Goal: Transaction & Acquisition: Purchase product/service

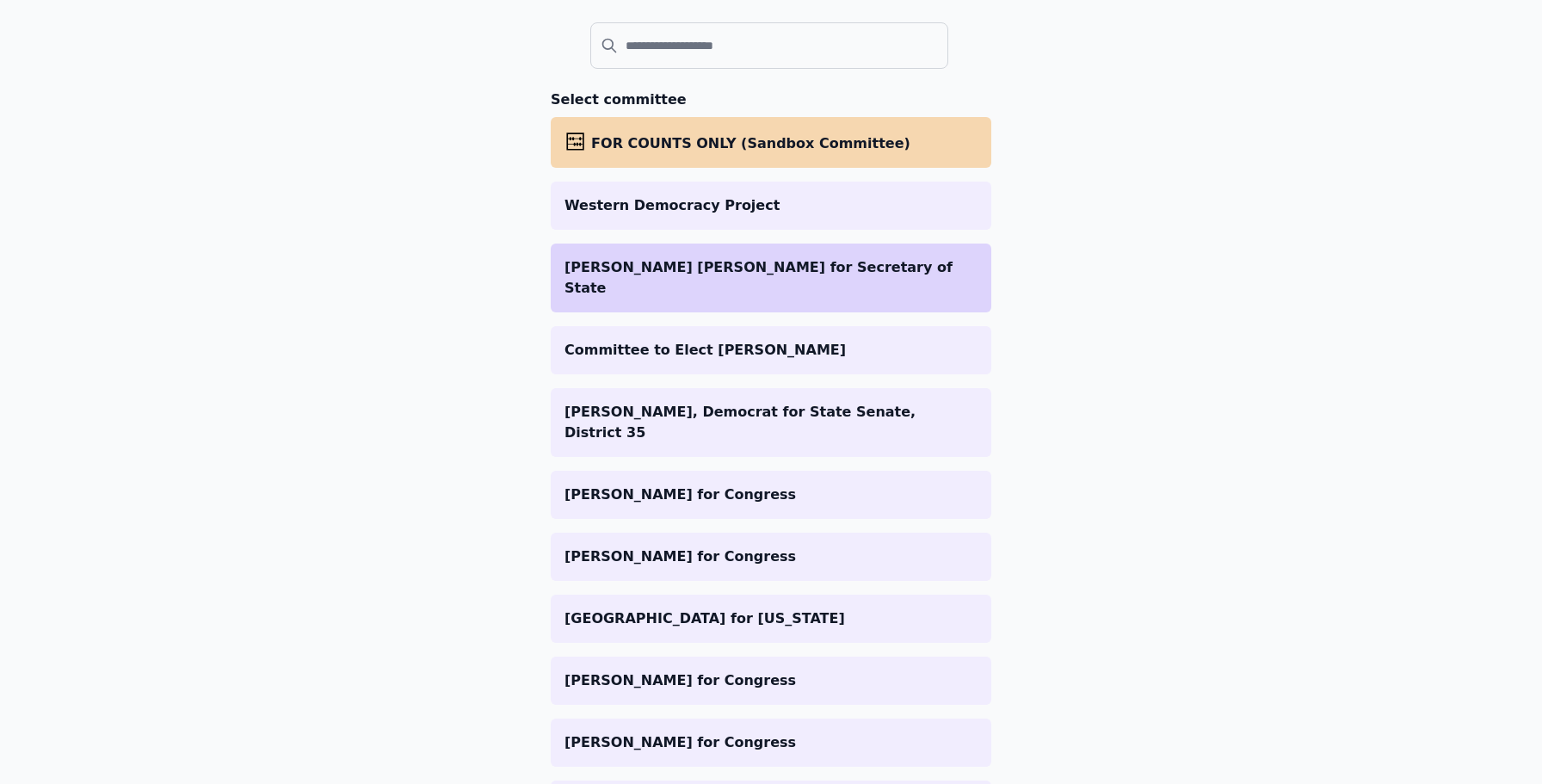
scroll to position [183, 0]
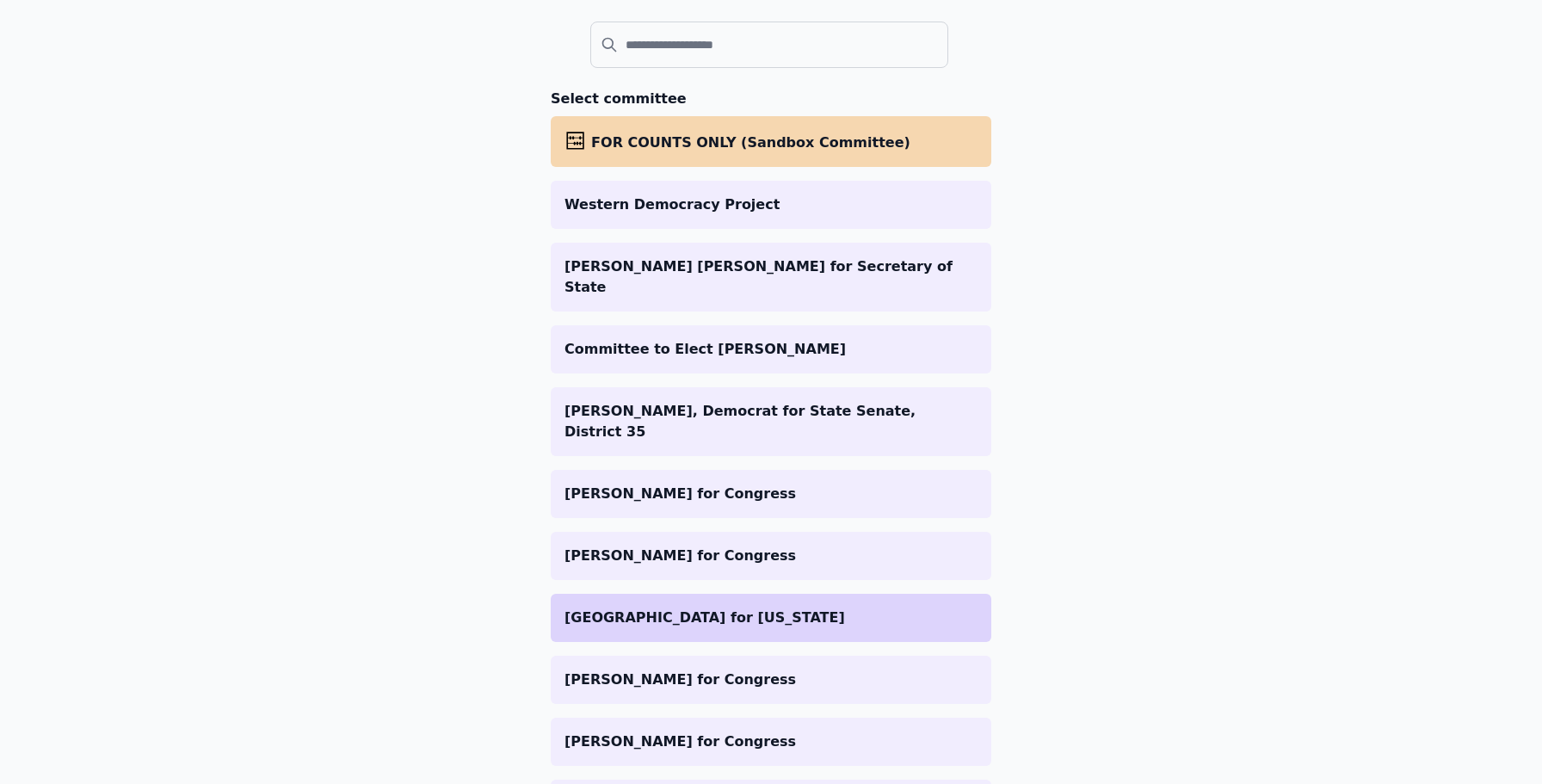
click at [783, 608] on p "[GEOGRAPHIC_DATA] for [US_STATE]" at bounding box center [771, 618] width 413 height 21
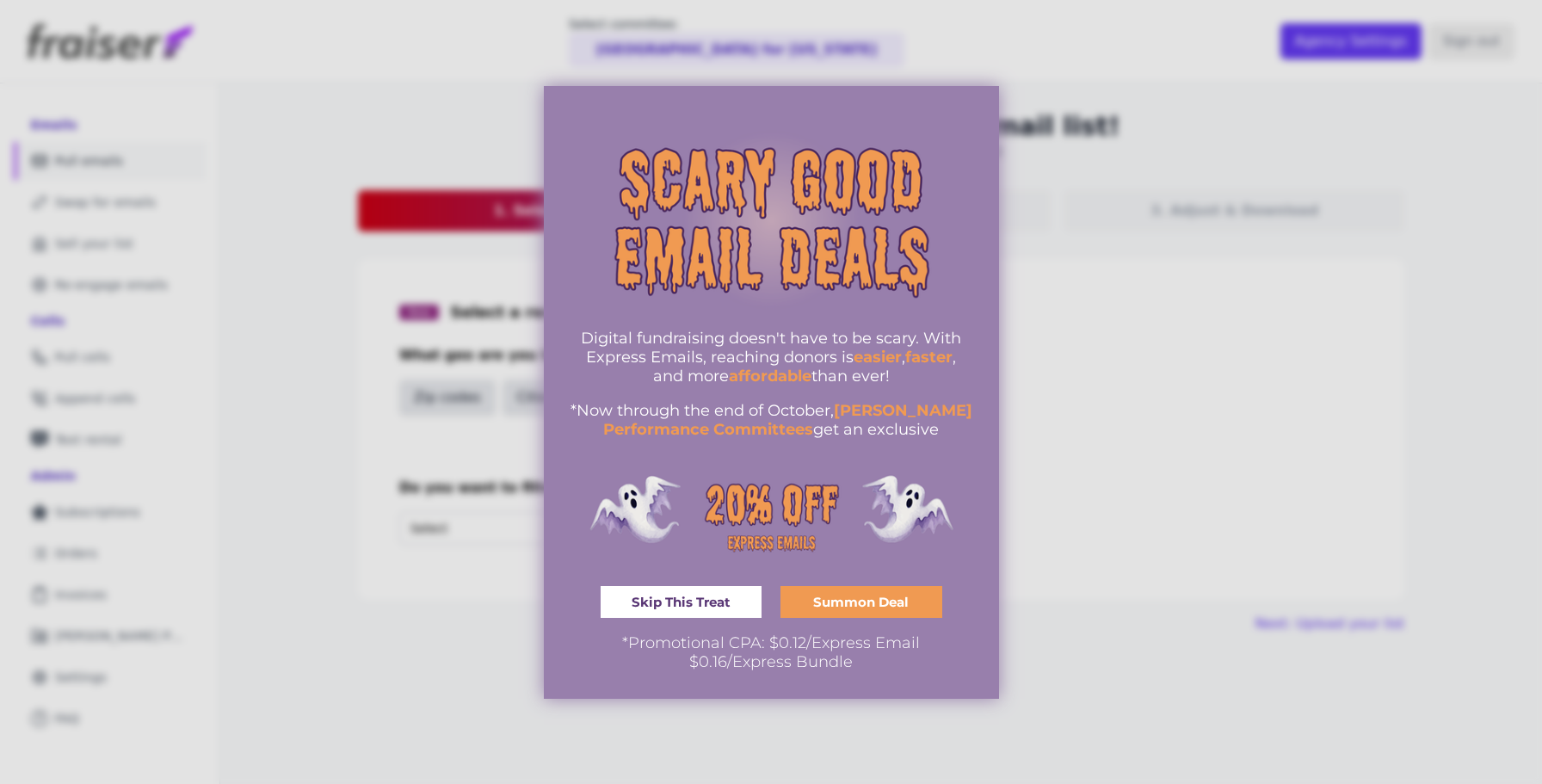
click at [809, 599] on link "Summon Deal" at bounding box center [861, 601] width 162 height 32
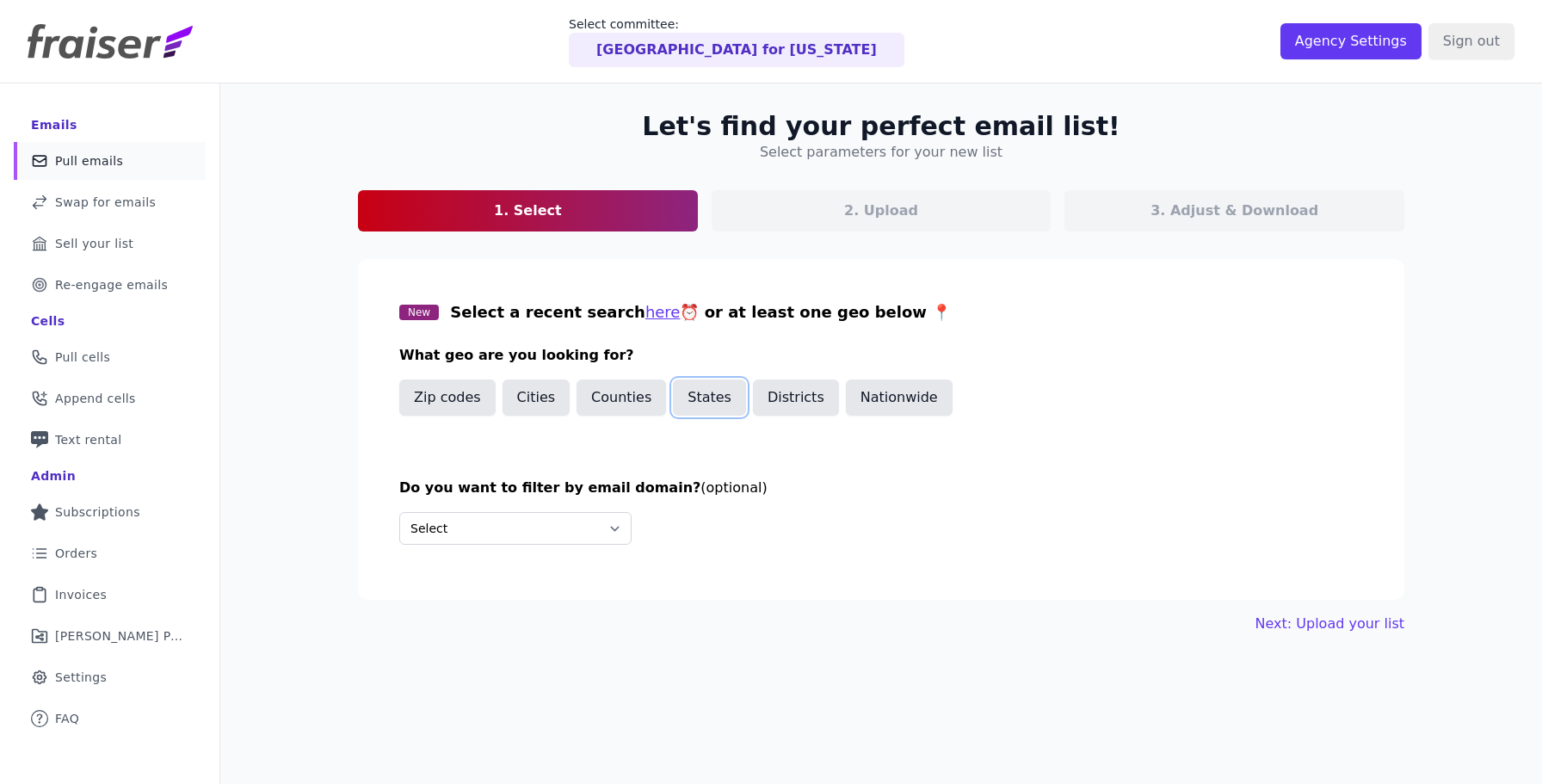
click at [691, 404] on button "States" at bounding box center [709, 398] width 73 height 36
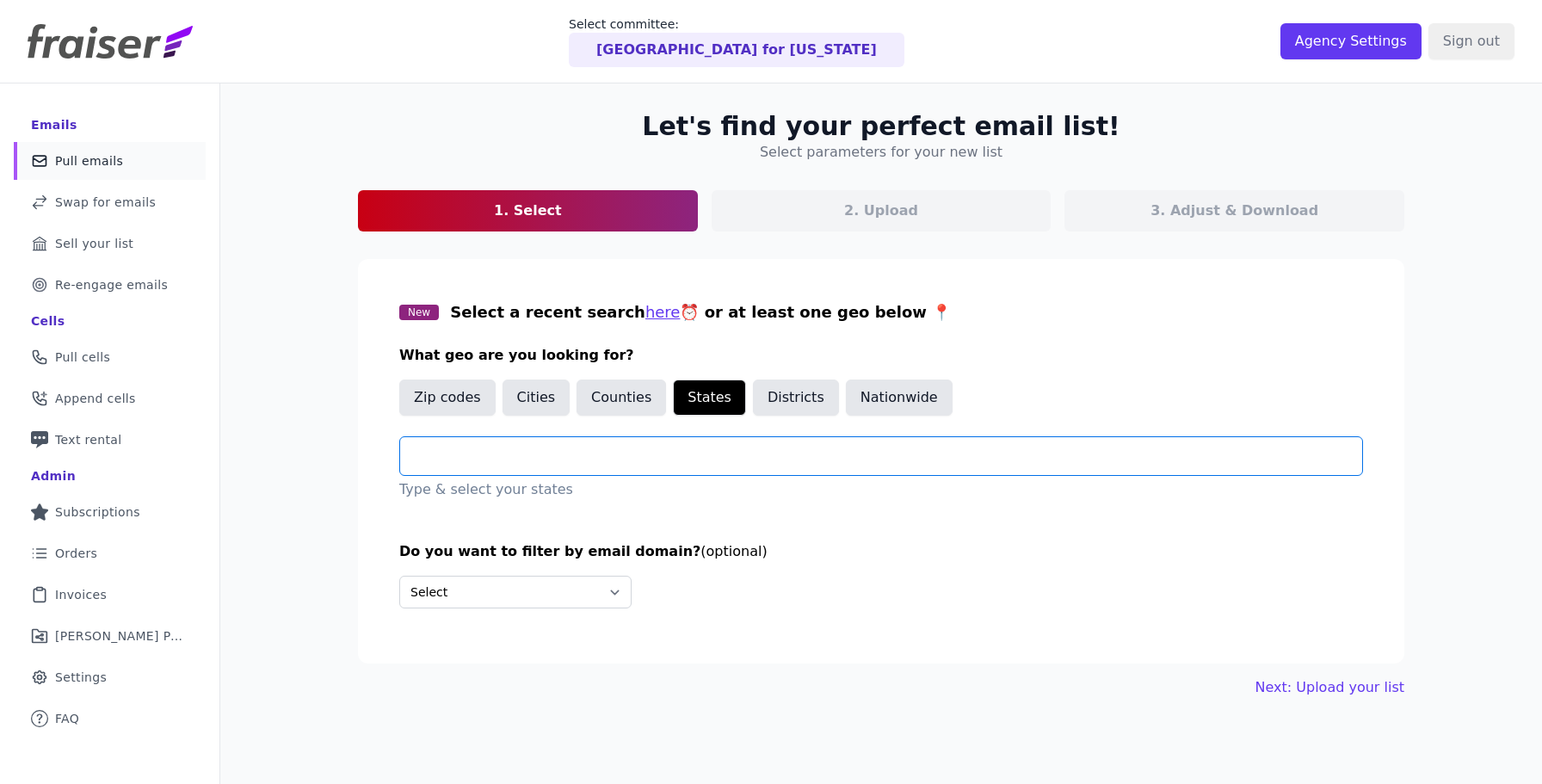
click at [622, 465] on input "text" at bounding box center [888, 456] width 949 height 21
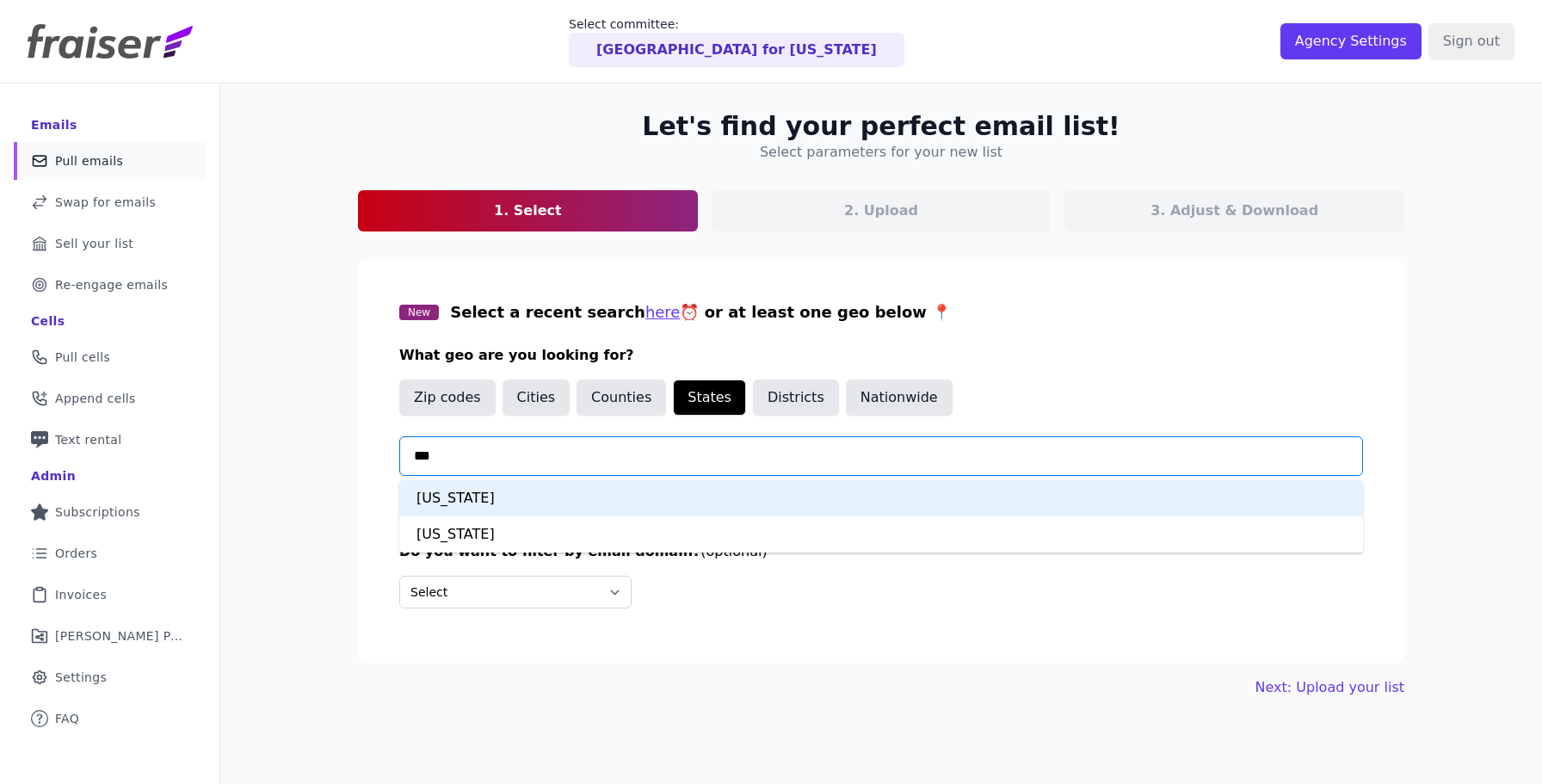
type input "****"
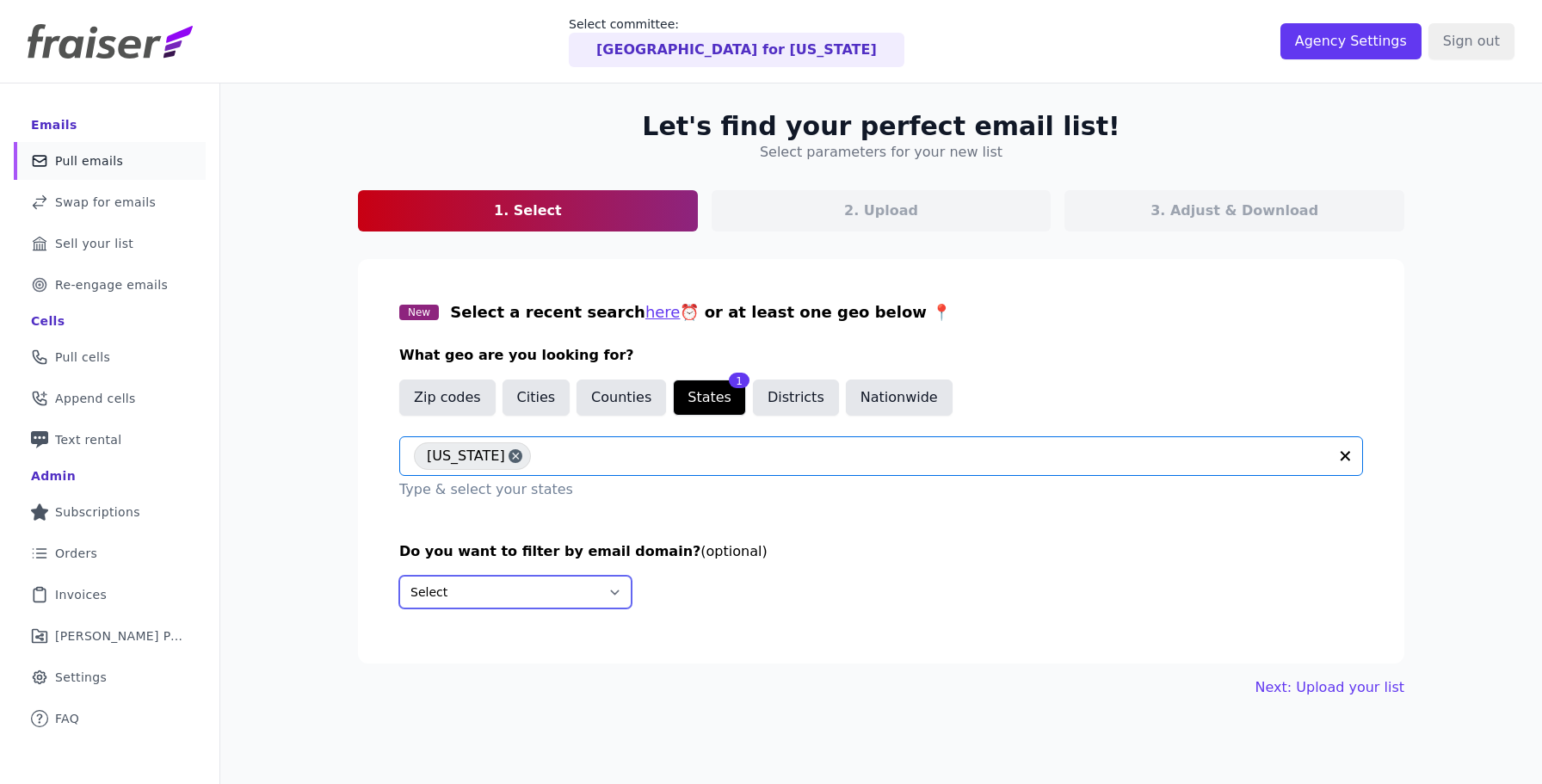
click at [563, 579] on select "Select Include only these domains Include none of these domains" at bounding box center [515, 592] width 232 height 33
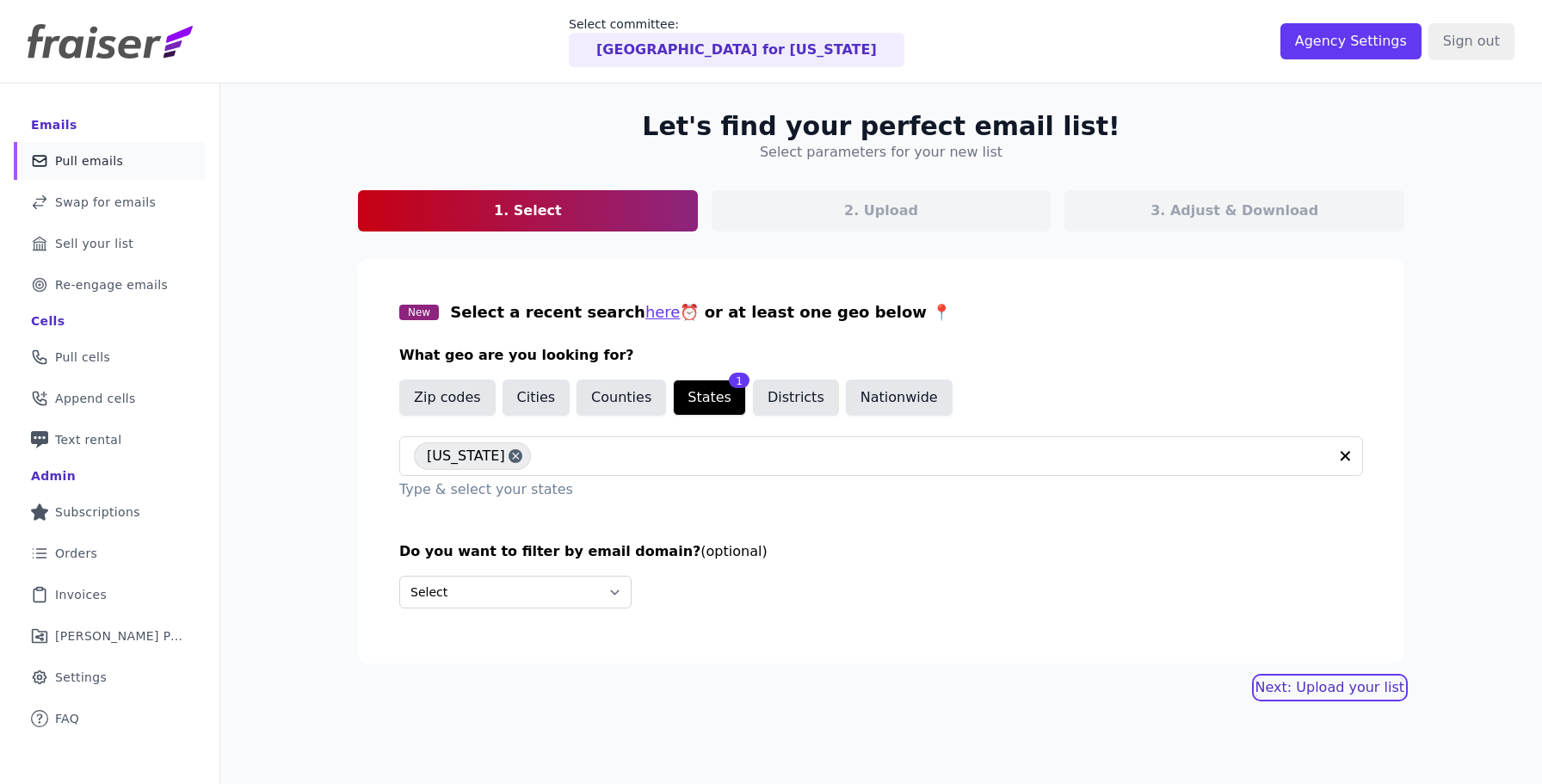
click at [1304, 685] on link "Next: Upload your list" at bounding box center [1329, 687] width 149 height 21
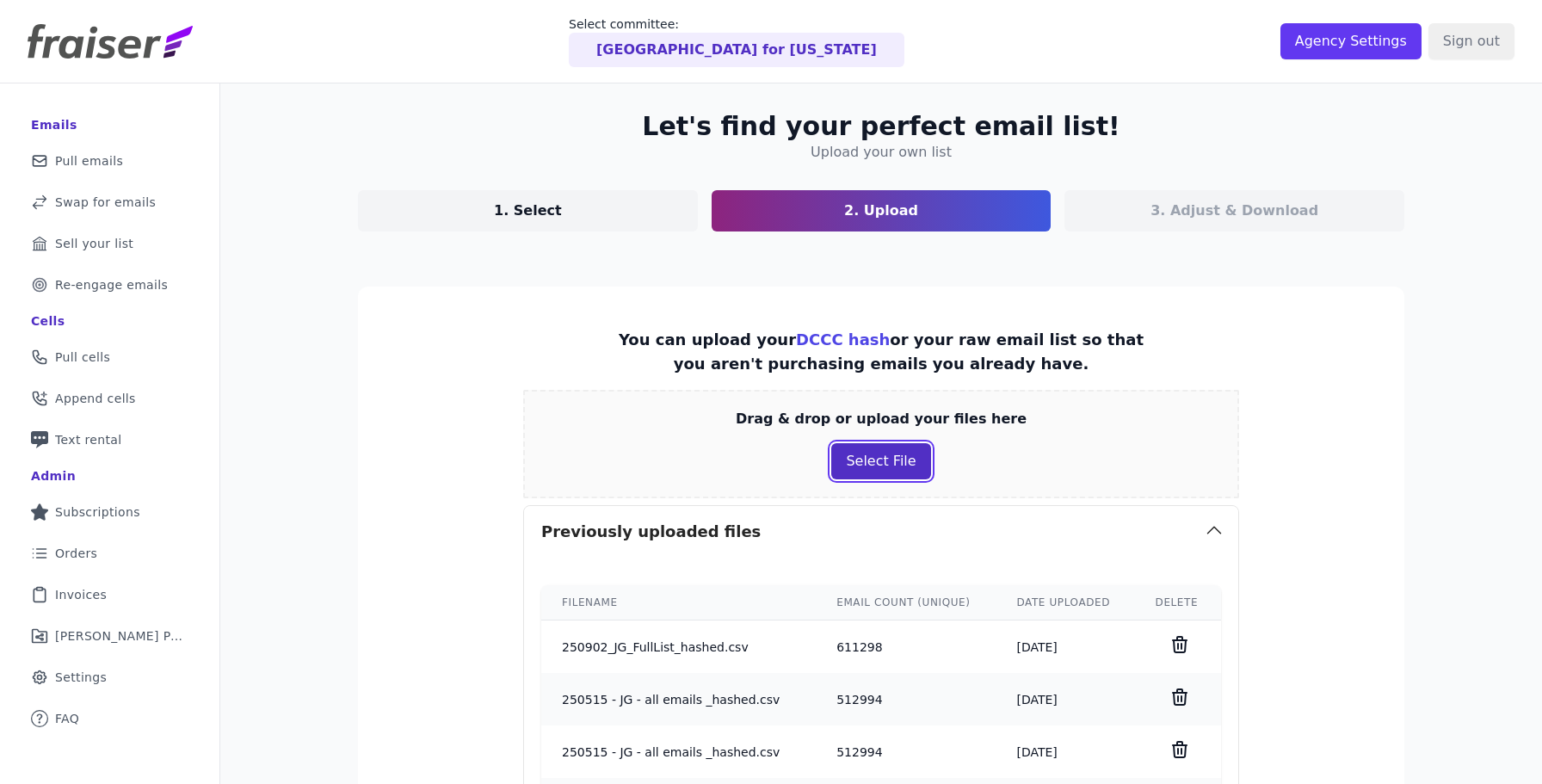
click at [910, 448] on button "Select File" at bounding box center [880, 461] width 99 height 36
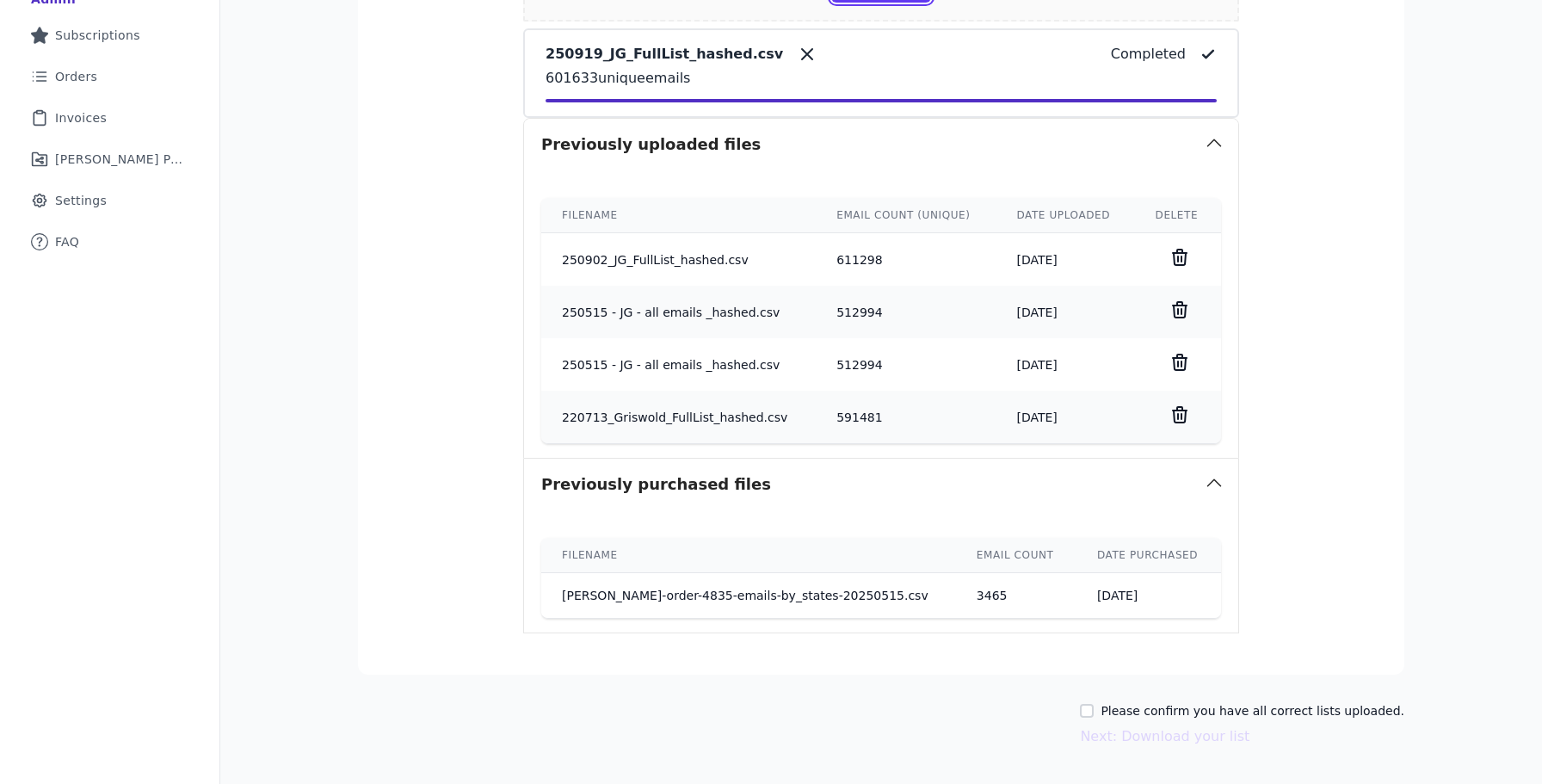
scroll to position [494, 0]
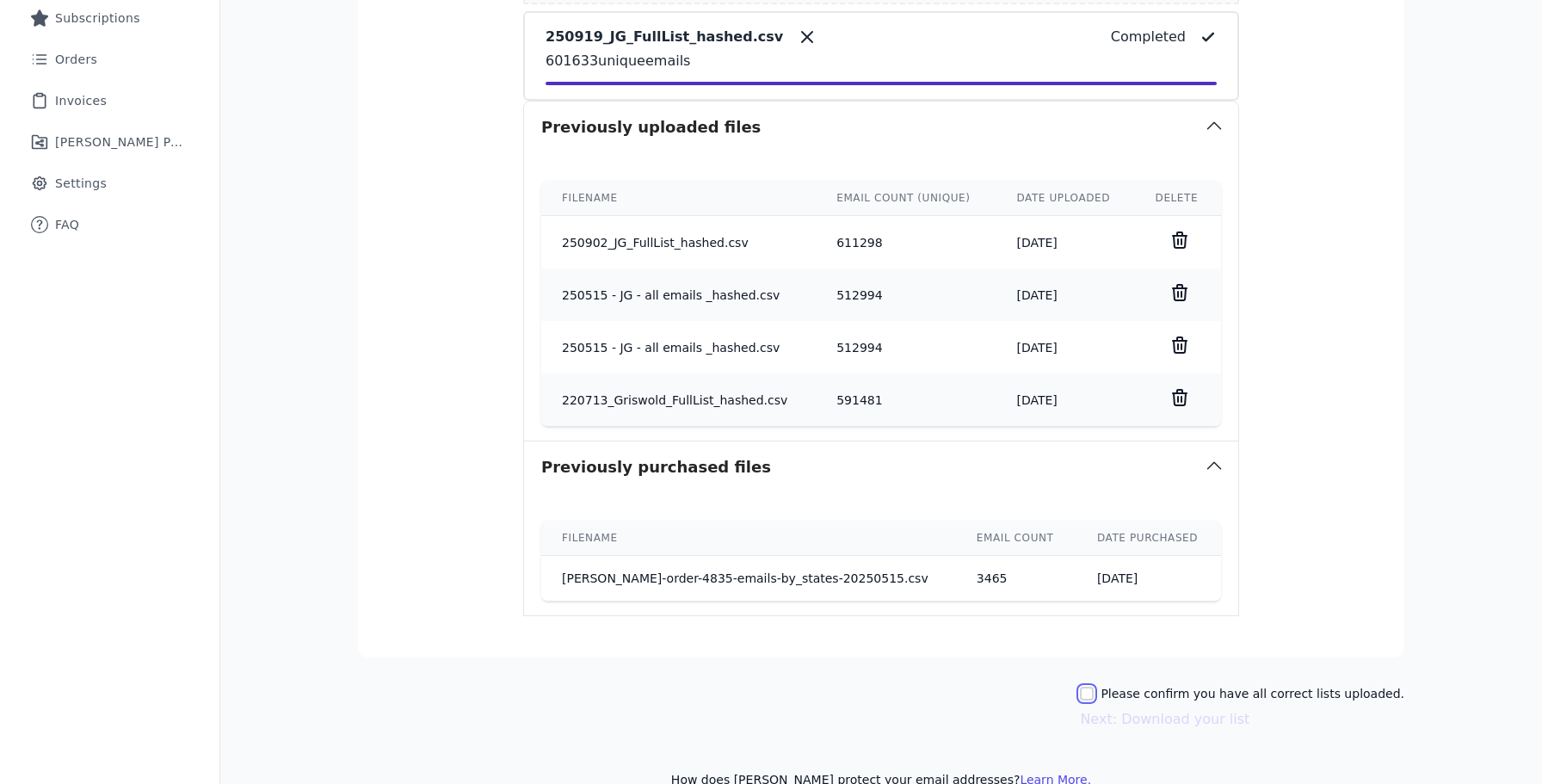
click at [1093, 687] on input "Please confirm you have all correct lists uploaded." at bounding box center [1086, 693] width 14 height 14
checkbox input "true"
click at [1144, 717] on button "Next: Download your list" at bounding box center [1164, 719] width 169 height 21
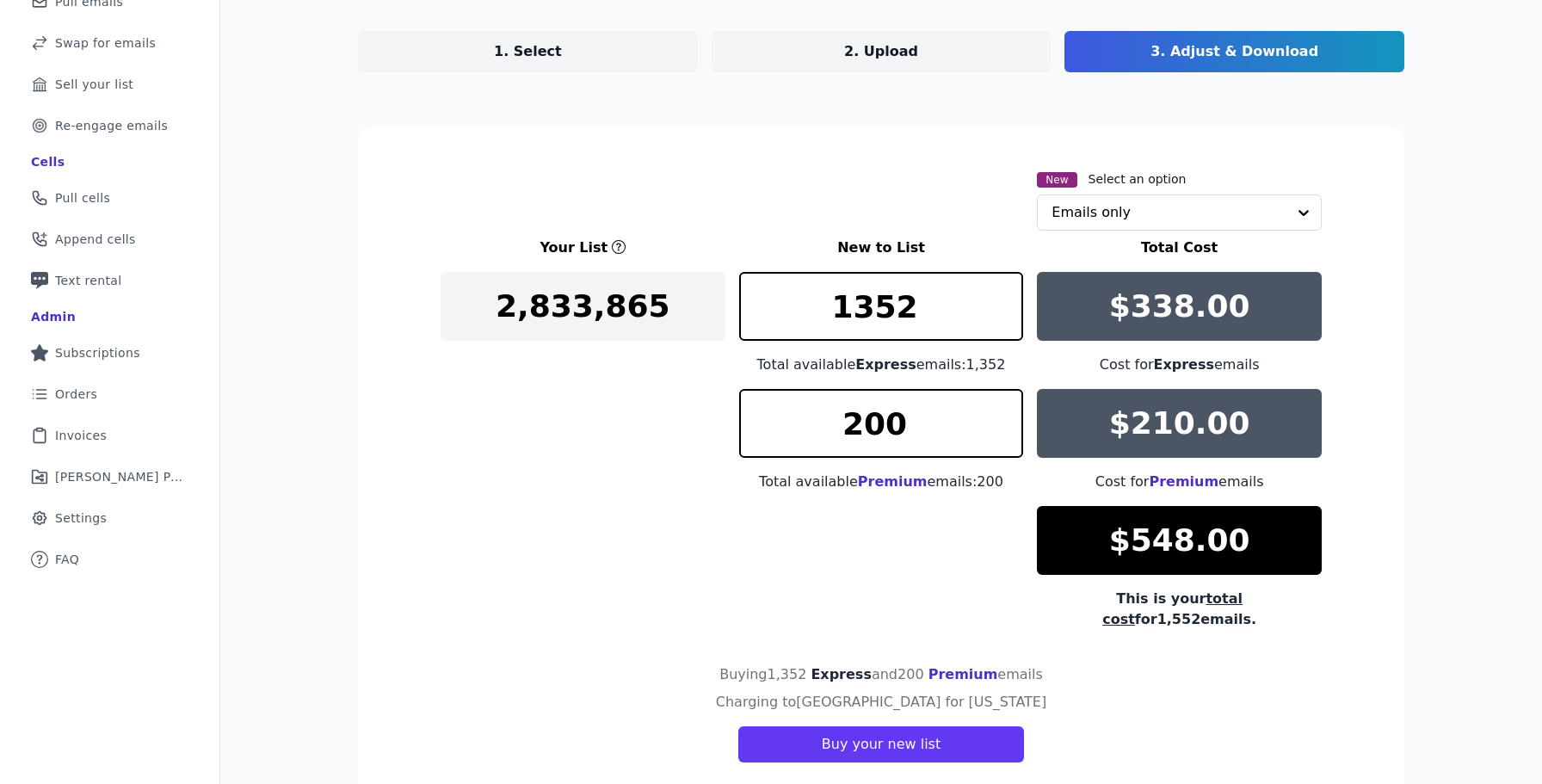
scroll to position [153, 0]
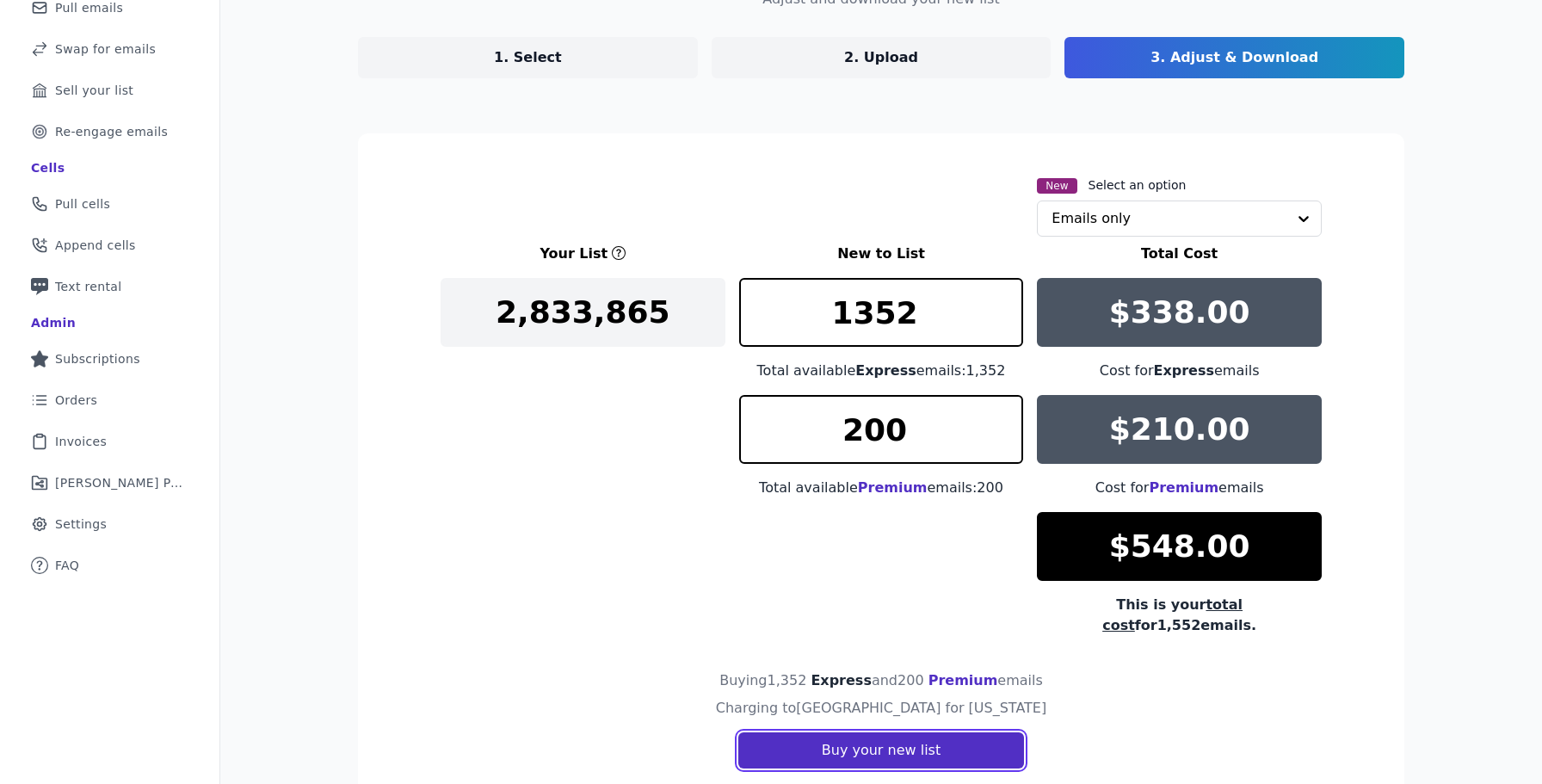
click at [935, 732] on button "Buy your new list" at bounding box center [881, 751] width 286 height 36
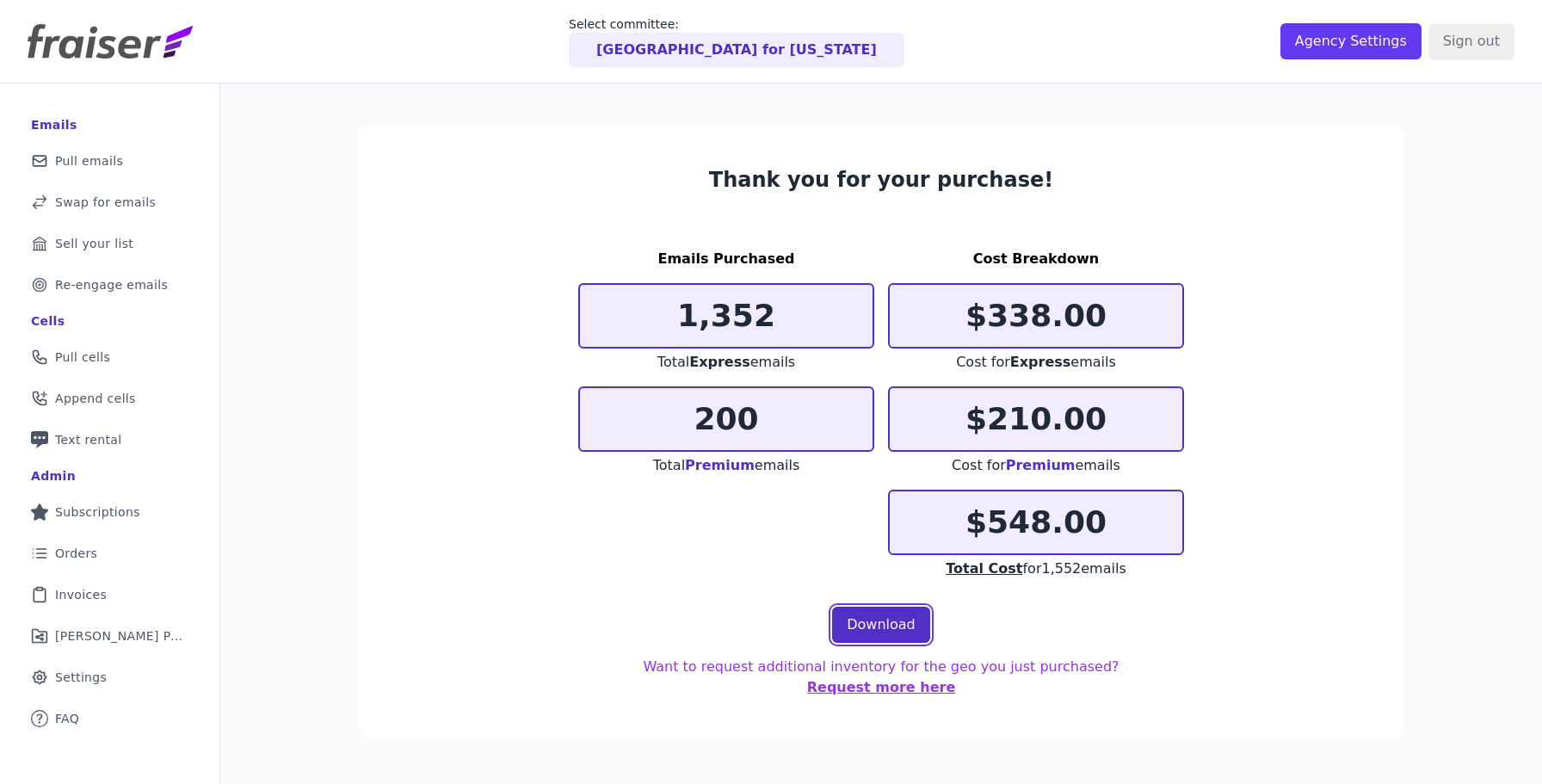
click at [894, 615] on link "Download" at bounding box center [881, 625] width 98 height 36
